Goal: Navigation & Orientation: Go to known website

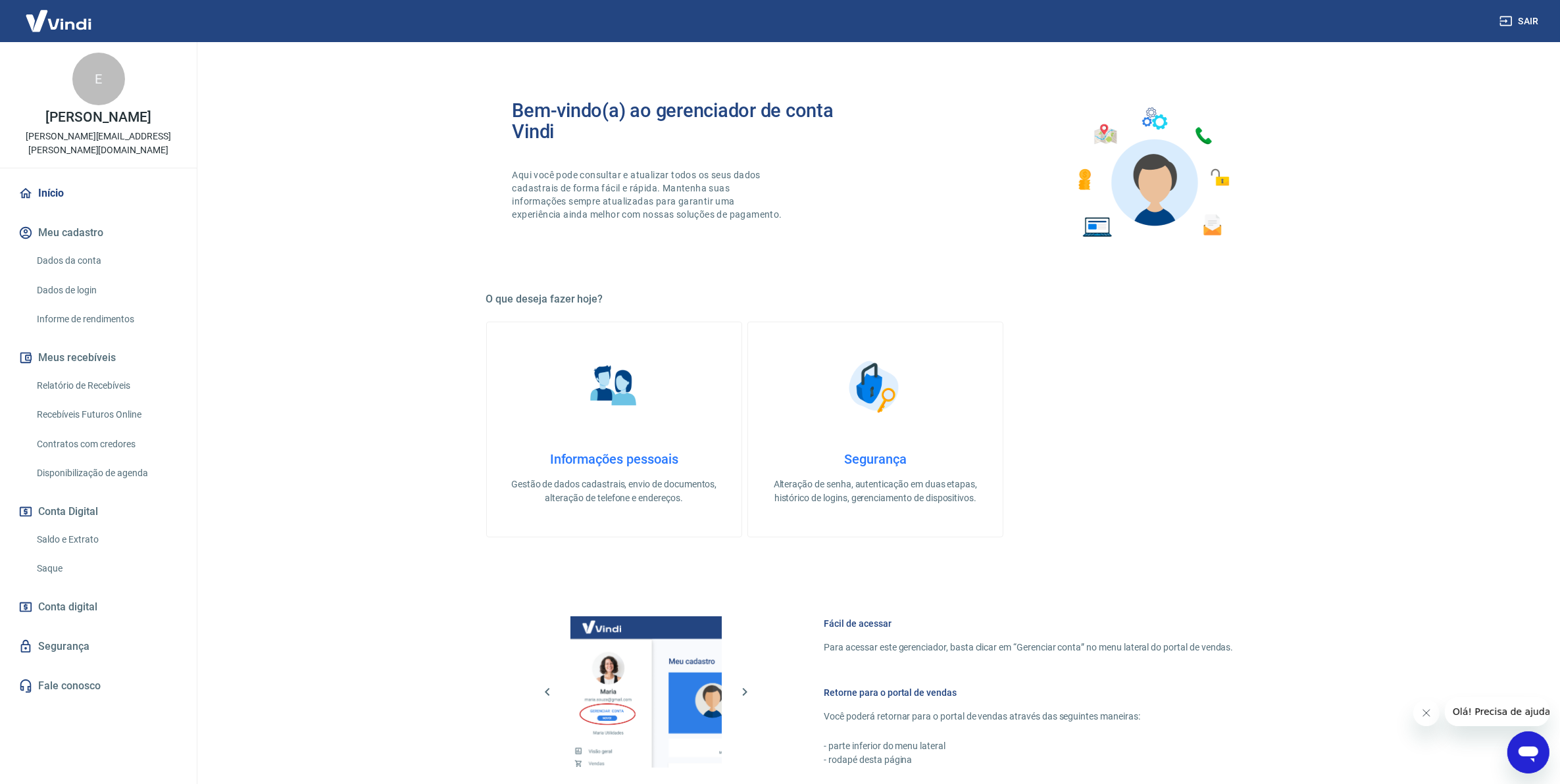
drag, startPoint x: 283, startPoint y: 695, endPoint x: 237, endPoint y: 666, distance: 54.4
click at [283, 695] on main "Bem-vindo(a) ao gerenciador de conta Vindi Aqui você pode consultar e atualizar…" at bounding box center [876, 412] width 1369 height 741
